Goal: Book appointment/travel/reservation

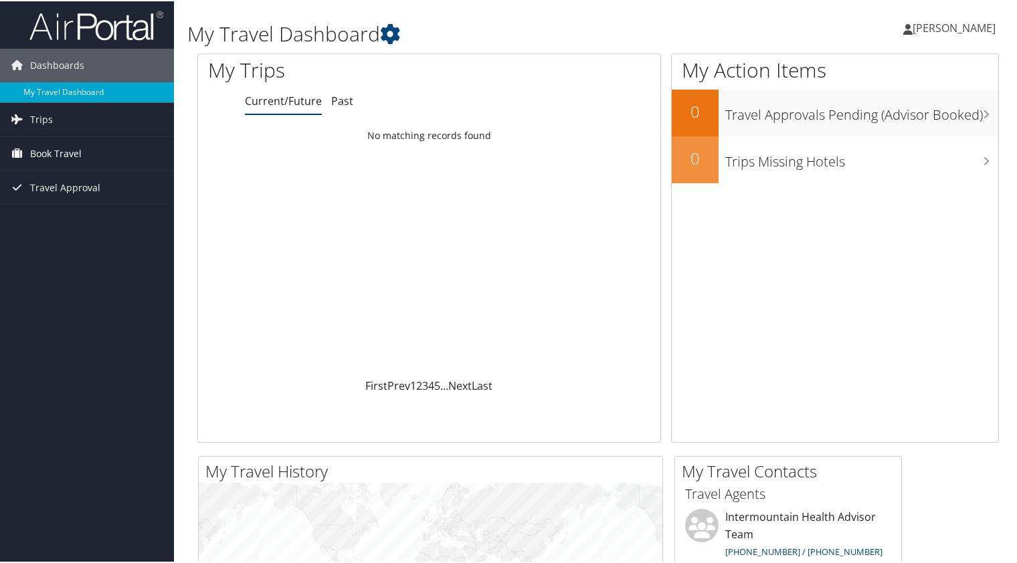
click at [82, 151] on link "Book Travel" at bounding box center [87, 152] width 174 height 33
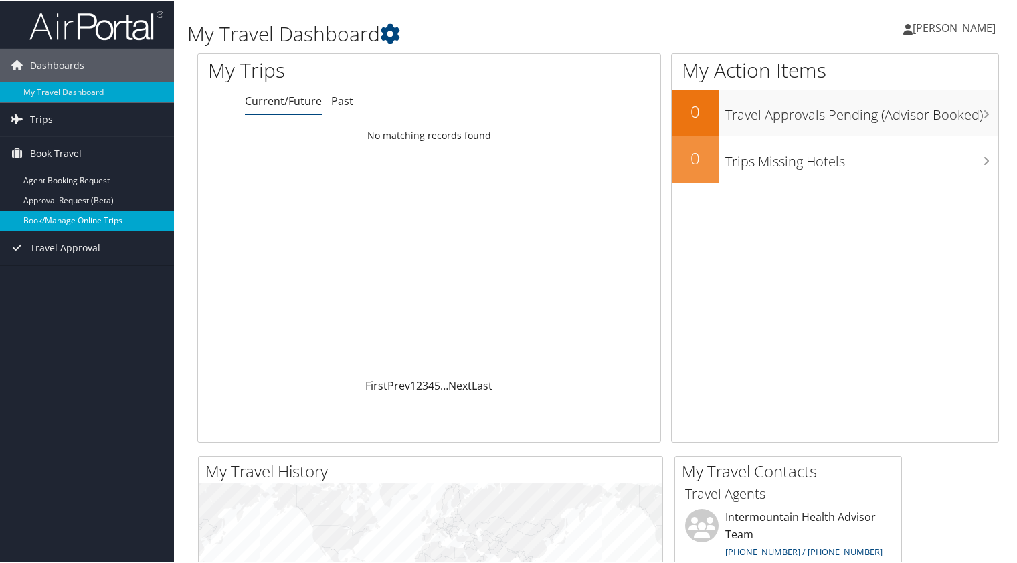
click at [104, 223] on link "Book/Manage Online Trips" at bounding box center [87, 219] width 174 height 20
